Goal: Task Accomplishment & Management: Manage account settings

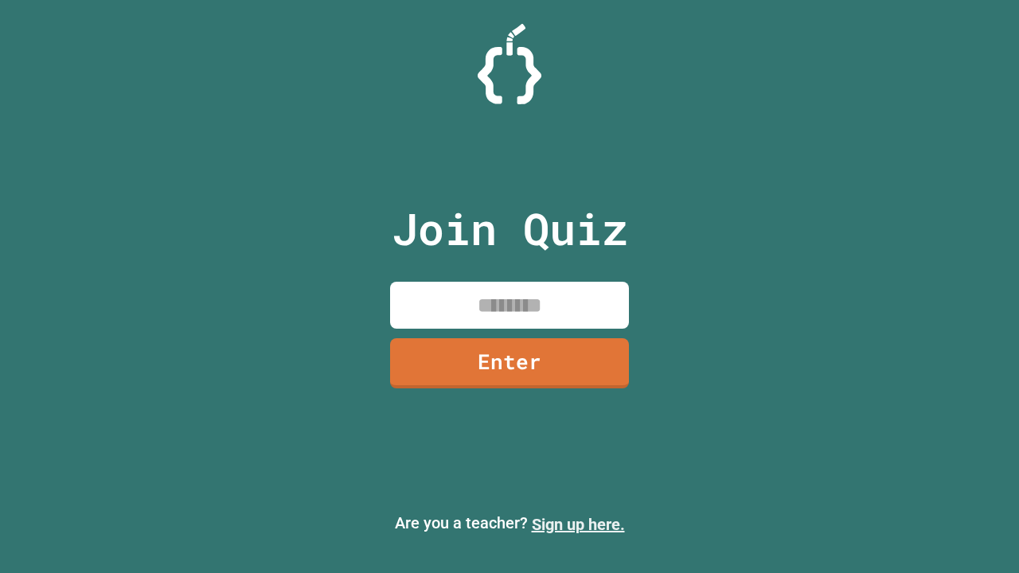
click at [578, 525] on link "Sign up here." at bounding box center [578, 524] width 93 height 19
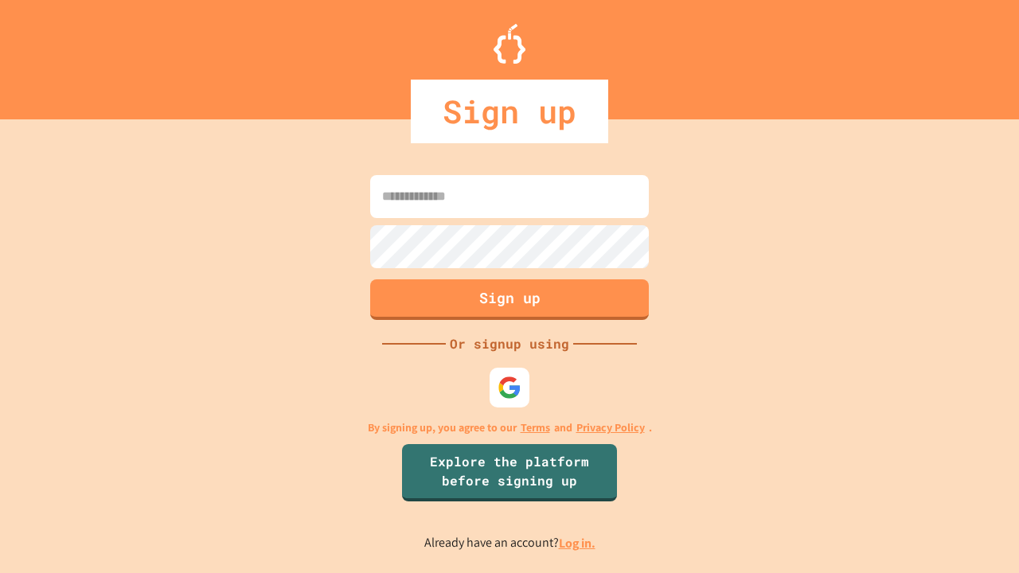
click at [578, 543] on link "Log in." at bounding box center [577, 543] width 37 height 17
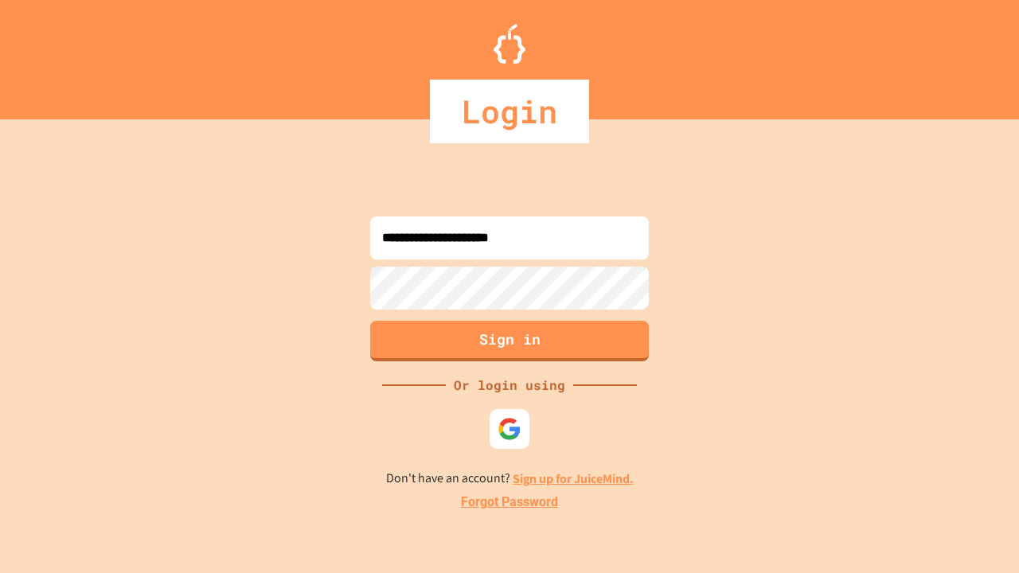
type input "**********"
